Goal: Information Seeking & Learning: Check status

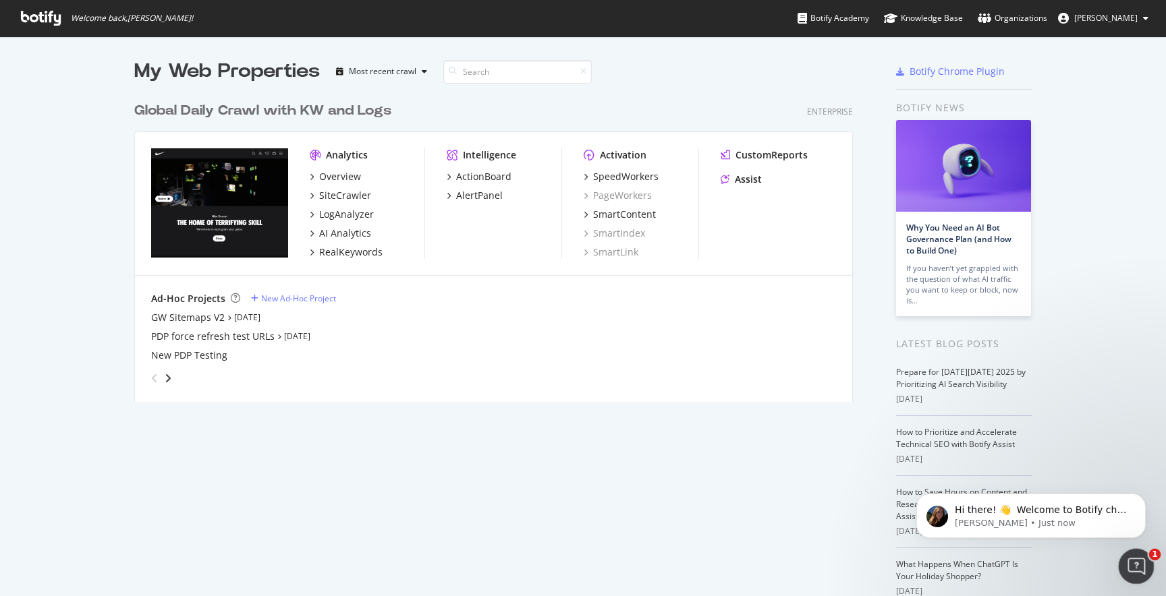
click at [1123, 557] on div "Open Intercom Messenger" at bounding box center [1134, 564] width 45 height 45
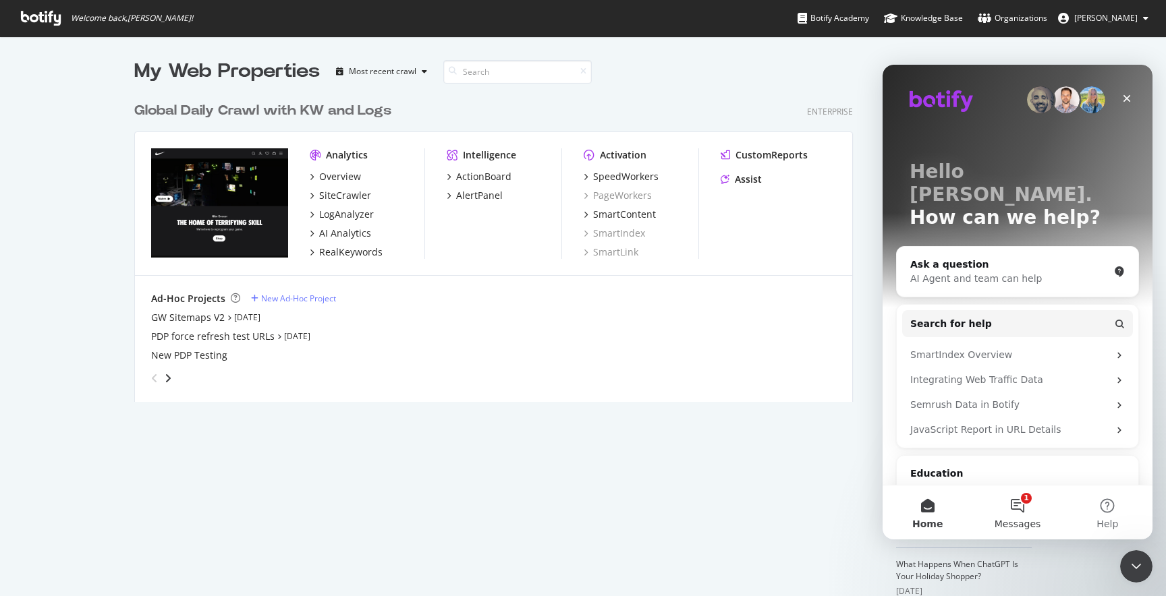
click at [1018, 499] on button "1 Messages" at bounding box center [1017, 513] width 90 height 54
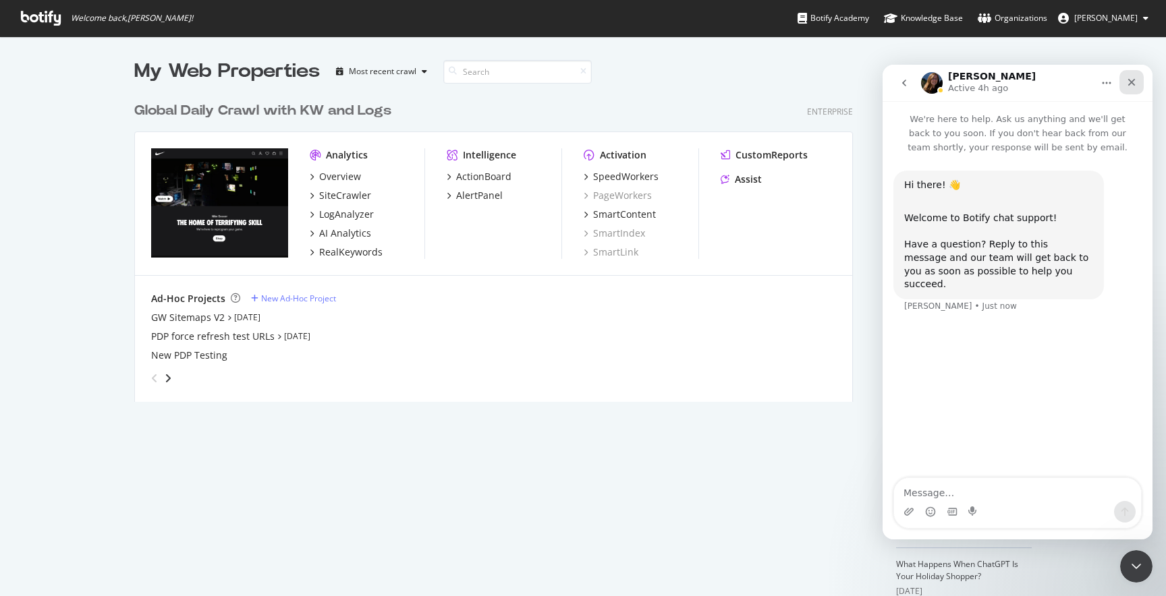
click at [1133, 82] on icon "Close" at bounding box center [1131, 82] width 11 height 11
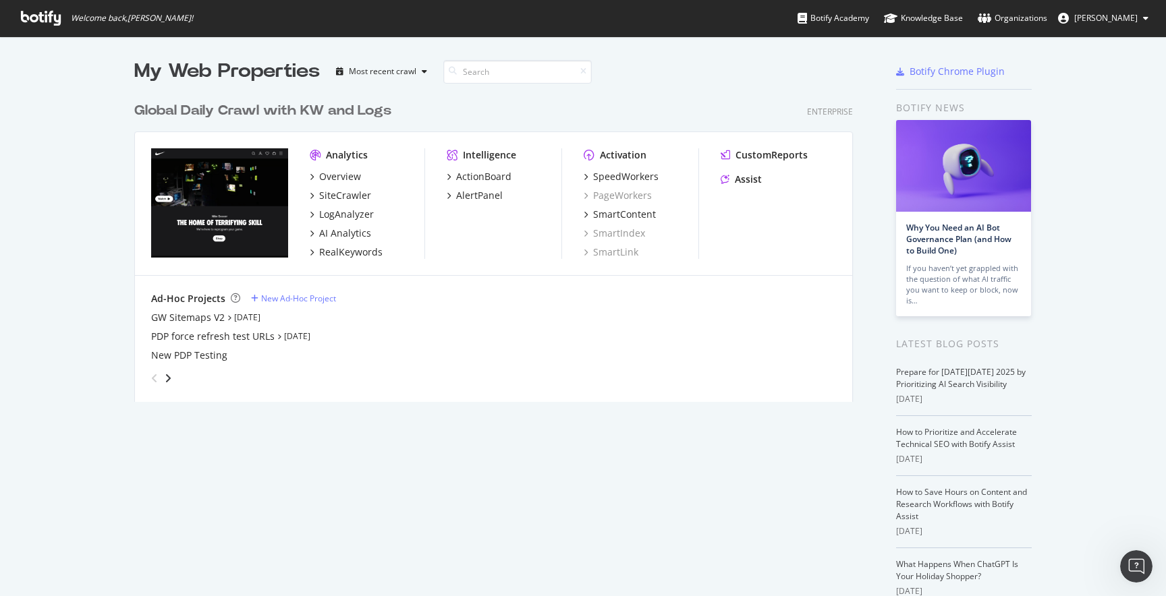
click at [1097, 112] on div "My Web Properties Most recent crawl Global Daily Crawl with KW and Logs Enterpr…" at bounding box center [583, 352] width 1166 height 632
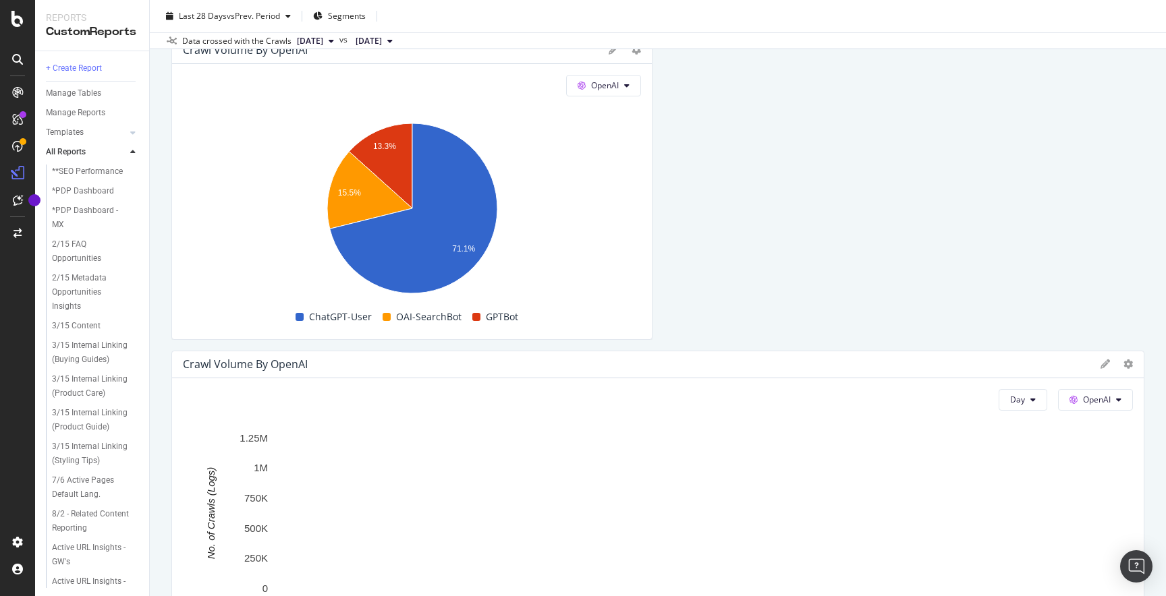
scroll to position [1624, 0]
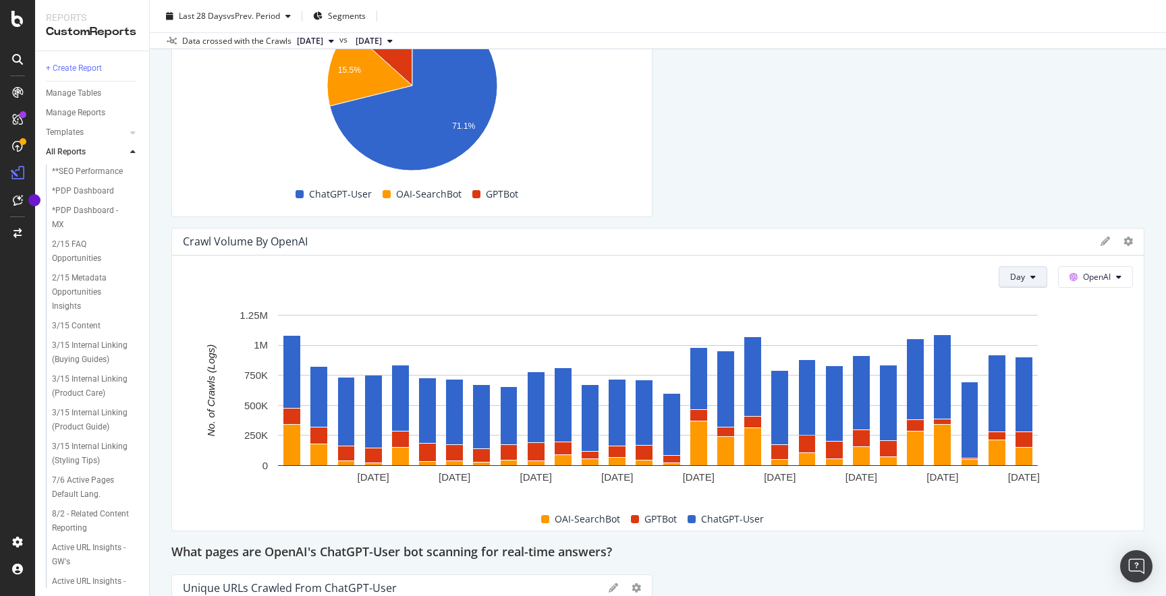
click at [1011, 273] on span "Day" at bounding box center [1017, 276] width 15 height 11
click at [1024, 323] on span "Week" at bounding box center [1023, 329] width 24 height 12
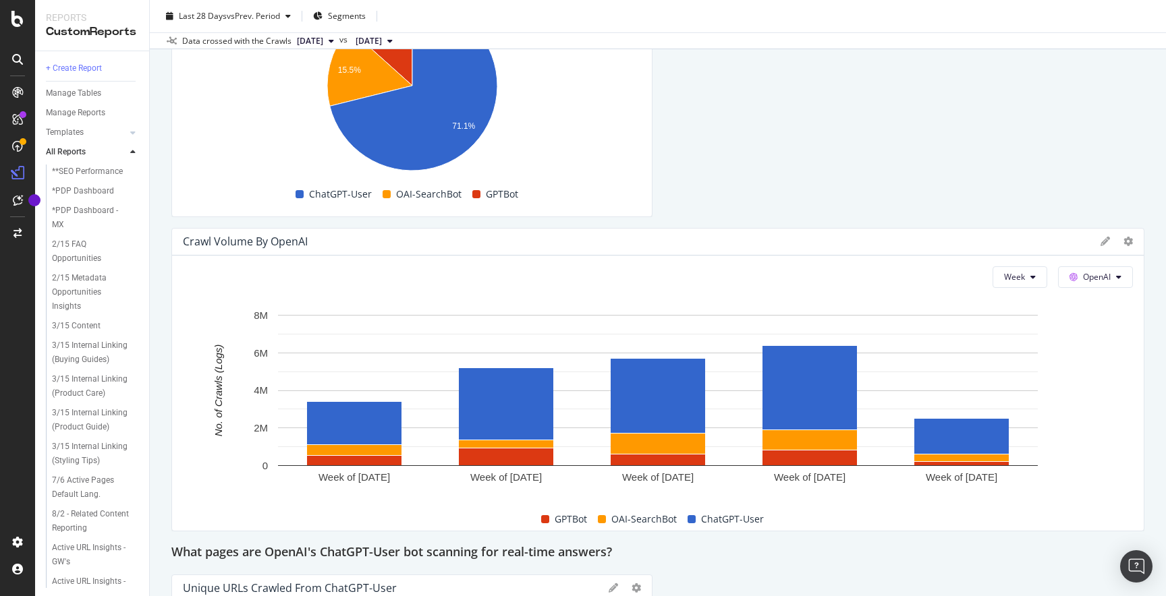
click at [1102, 241] on icon at bounding box center [1104, 241] width 9 height 9
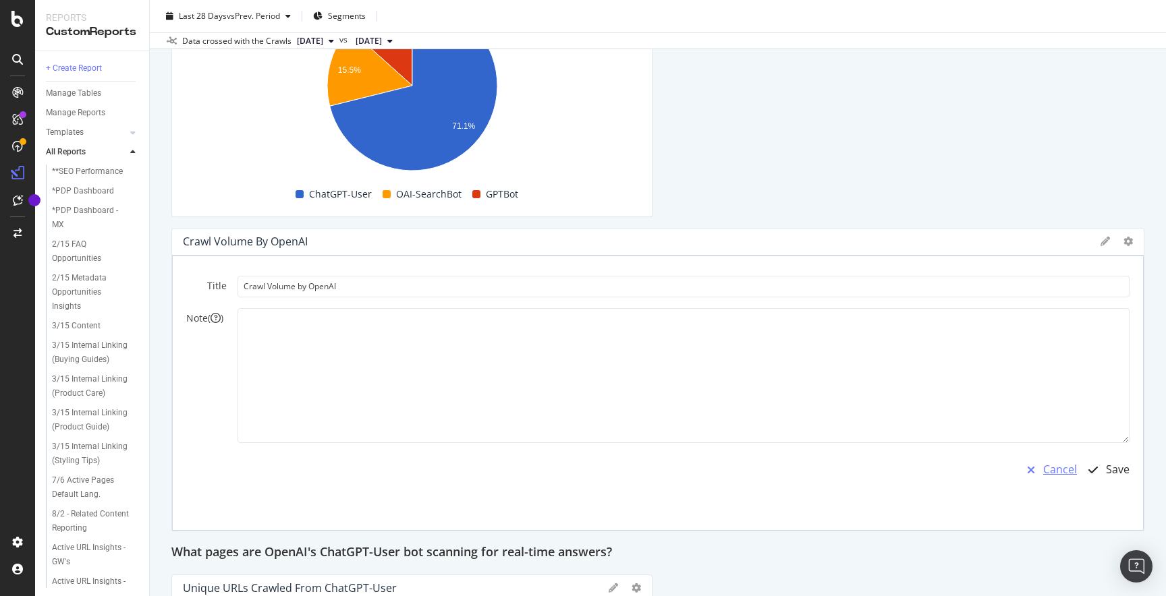
click at [1046, 468] on div "Cancel" at bounding box center [1060, 470] width 34 height 16
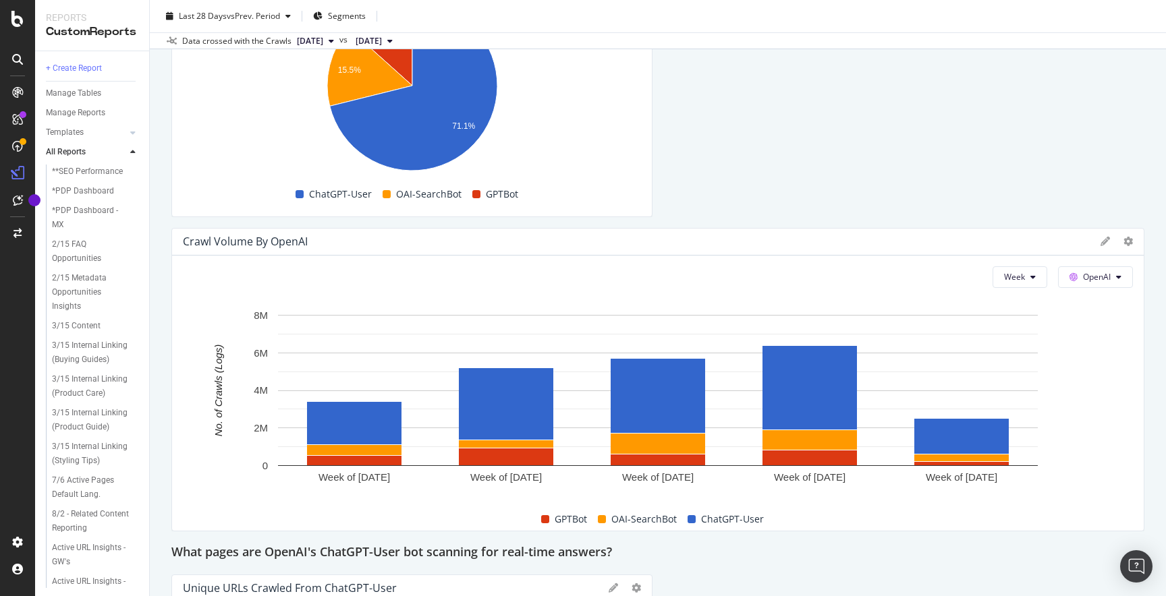
click at [1127, 247] on div at bounding box center [1127, 241] width 9 height 13
click at [1129, 240] on icon at bounding box center [1127, 241] width 9 height 9
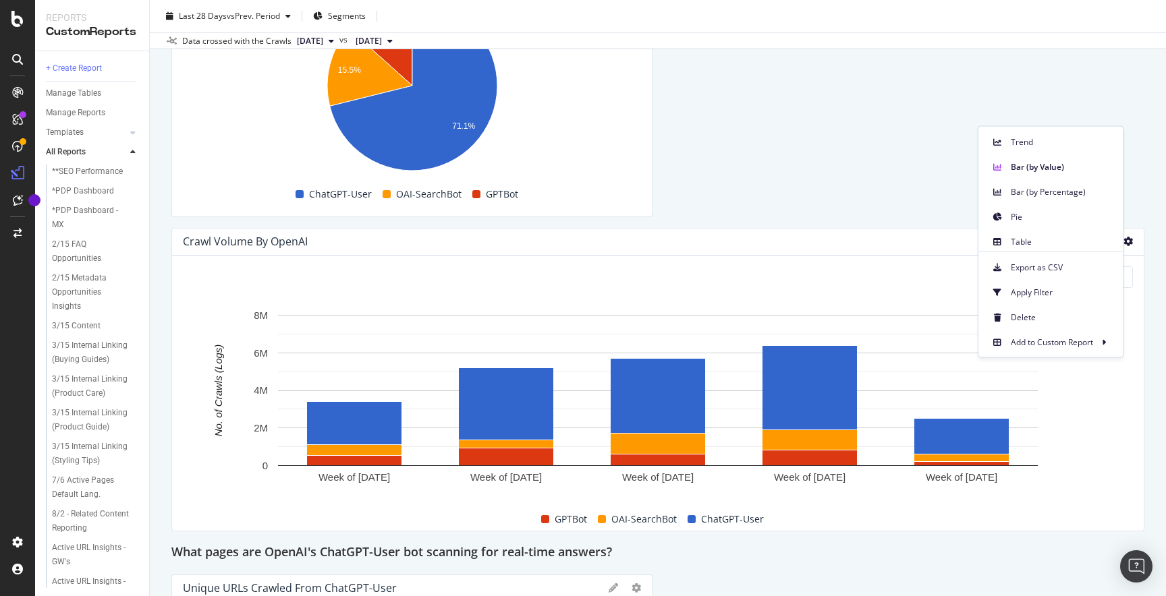
click at [1129, 240] on icon at bounding box center [1127, 241] width 9 height 9
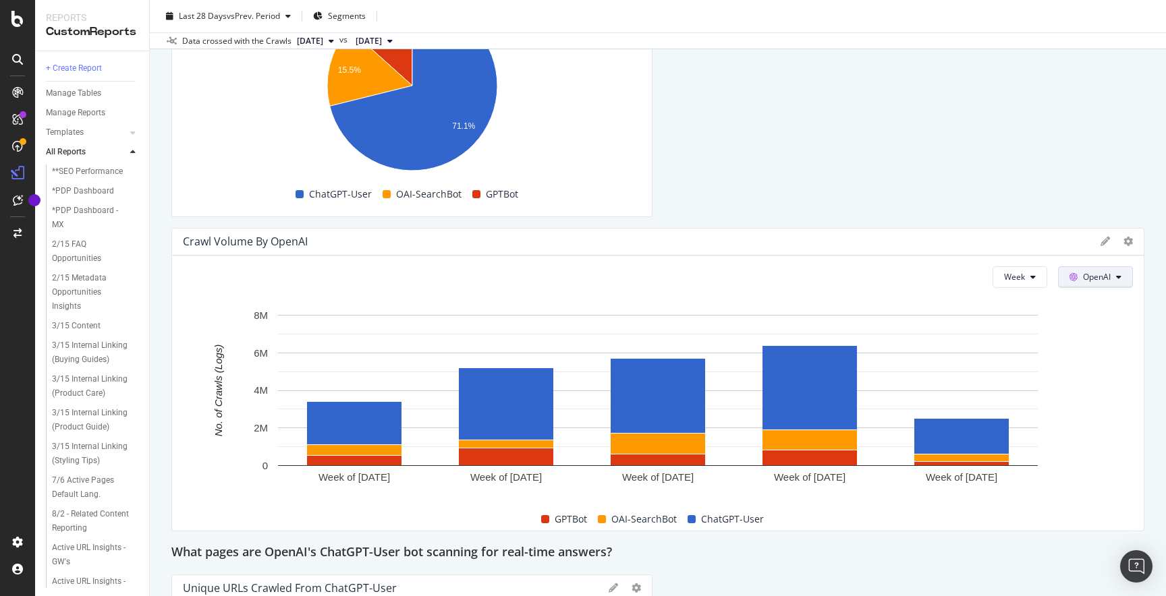
click at [1113, 276] on button "OpenAI" at bounding box center [1095, 278] width 75 height 22
click at [955, 253] on div "Crawl Volume by OpenAI" at bounding box center [658, 242] width 972 height 27
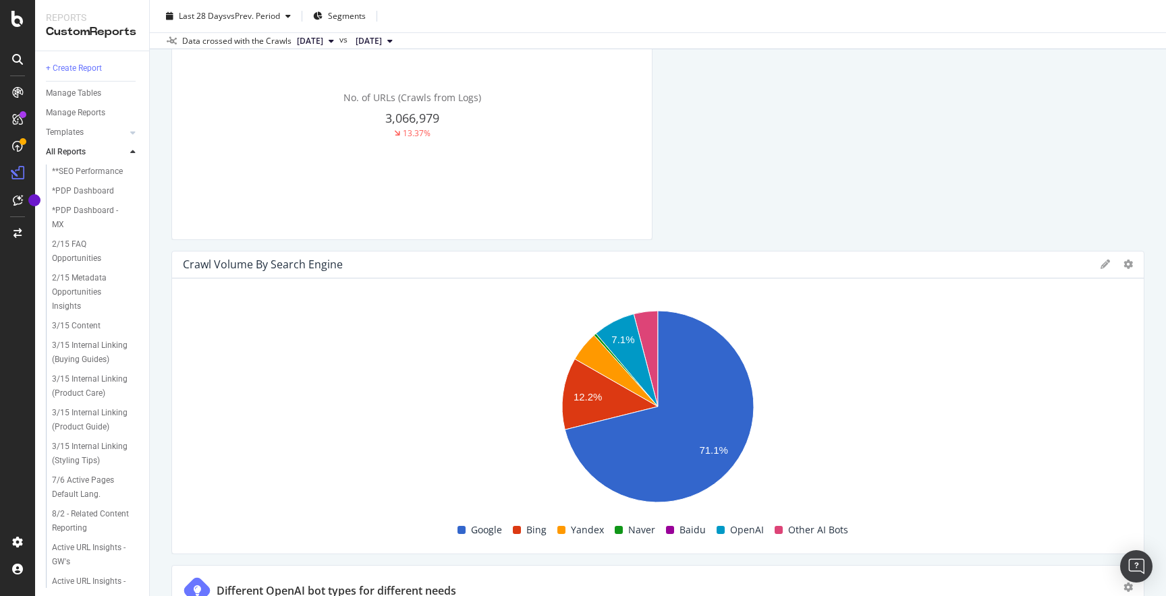
scroll to position [777, 0]
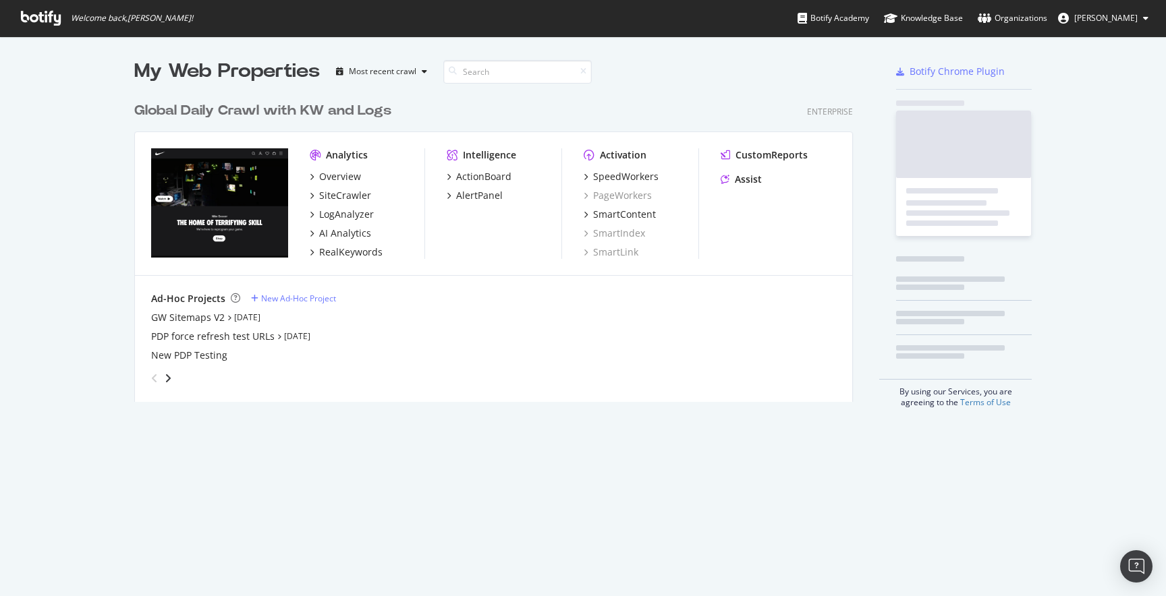
scroll to position [317, 729]
